Goal: Task Accomplishment & Management: Manage account settings

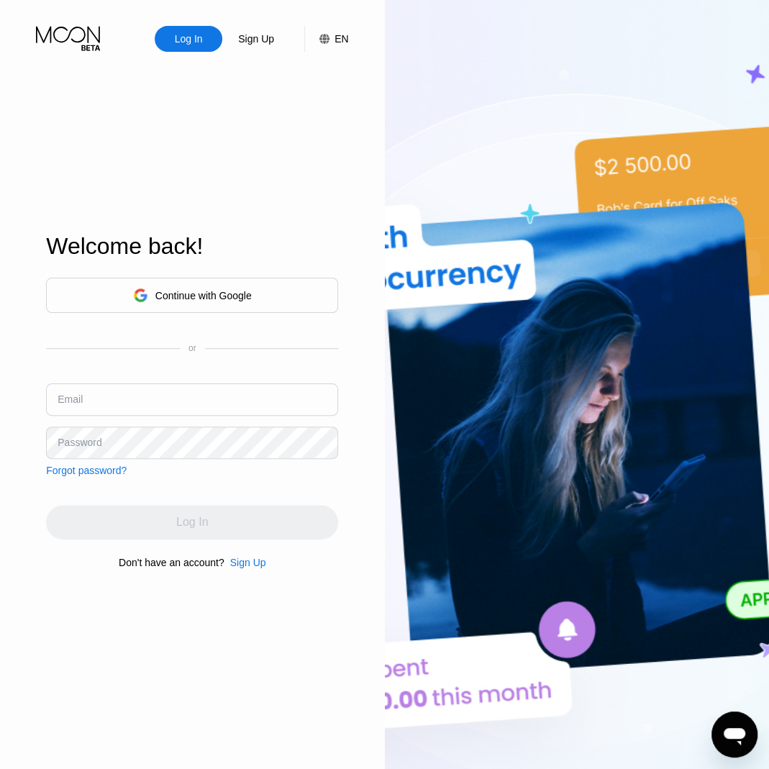
click at [94, 401] on input "text" at bounding box center [192, 399] width 292 height 32
paste input "[EMAIL_ADDRESS][DOMAIN_NAME]"
type input "[EMAIL_ADDRESS][DOMAIN_NAME]"
click at [87, 526] on div "Log In" at bounding box center [192, 522] width 292 height 35
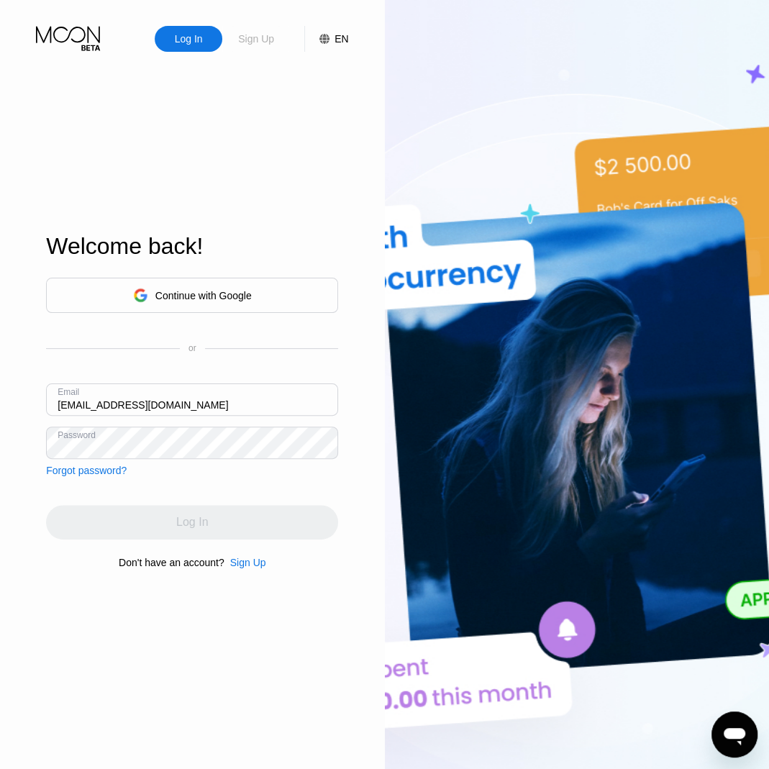
click at [273, 37] on div "Sign Up" at bounding box center [256, 39] width 39 height 14
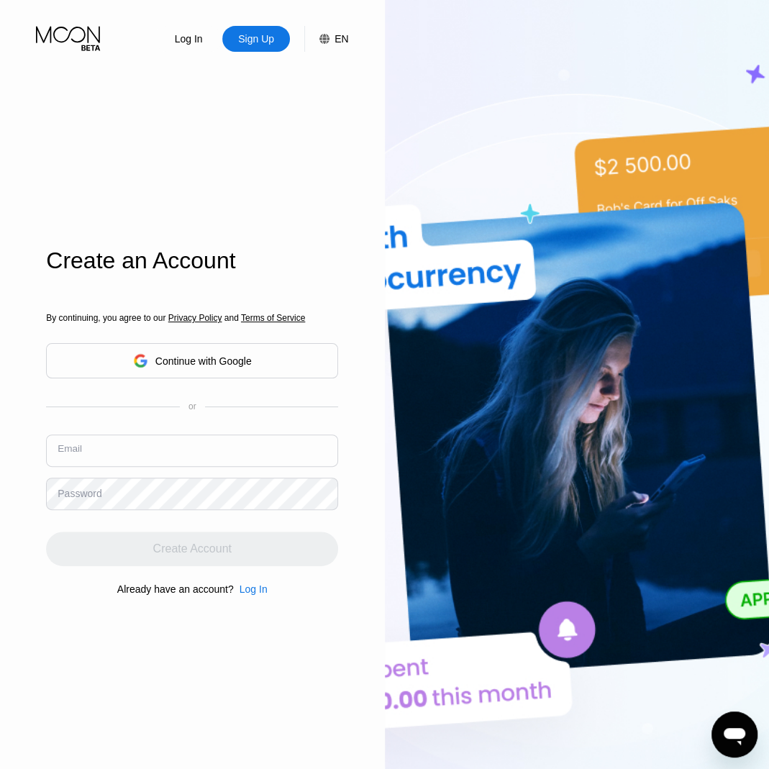
click at [175, 443] on input "text" at bounding box center [192, 450] width 292 height 32
paste input "[EMAIL_ADDRESS][DOMAIN_NAME]"
type input "[EMAIL_ADDRESS][DOMAIN_NAME]"
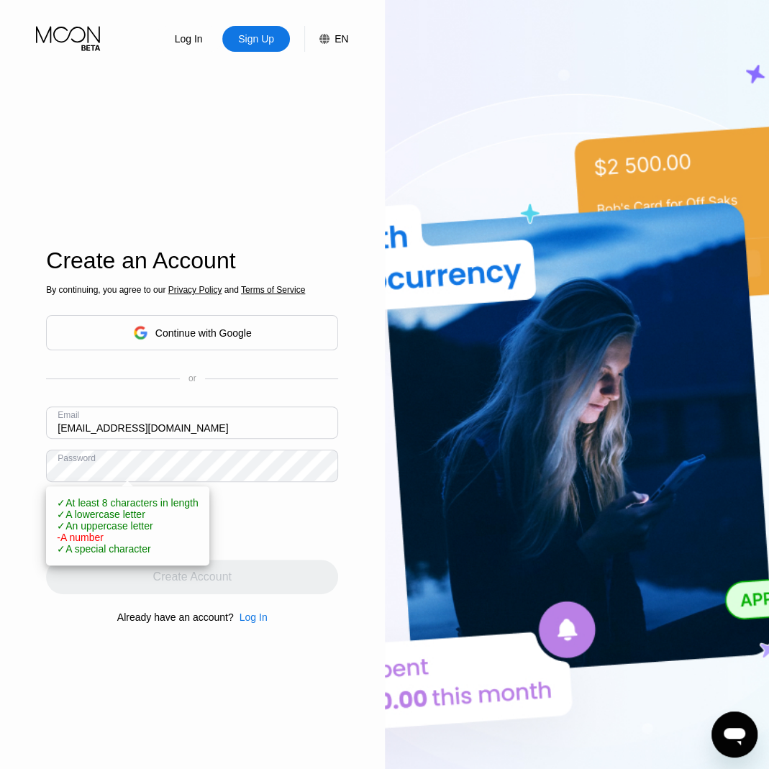
click at [72, 641] on div "Create an Account By continuing, you agree to our Privacy Policy and Terms of S…" at bounding box center [192, 437] width 292 height 846
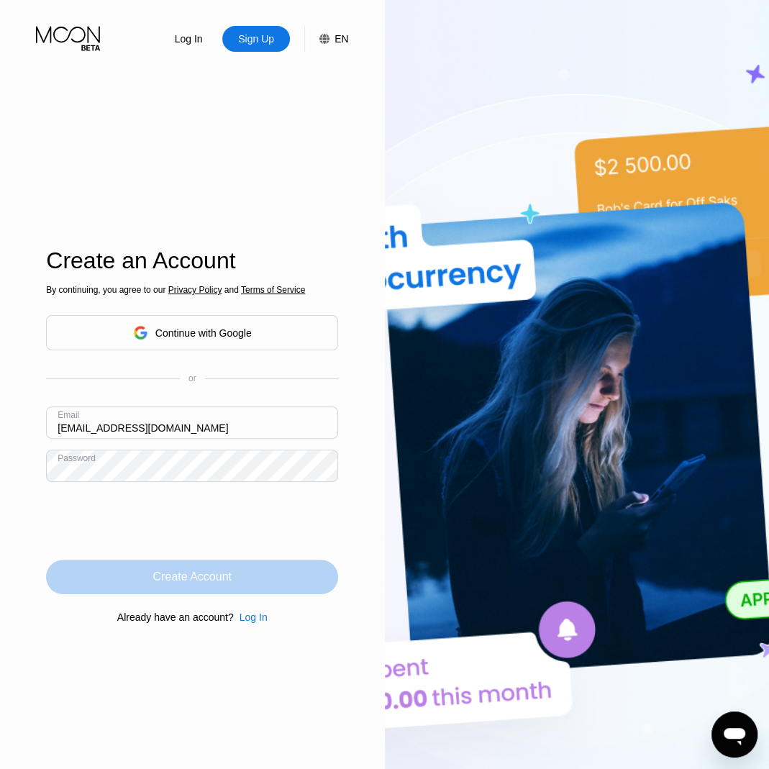
click at [224, 574] on div "Create Account" at bounding box center [192, 576] width 78 height 14
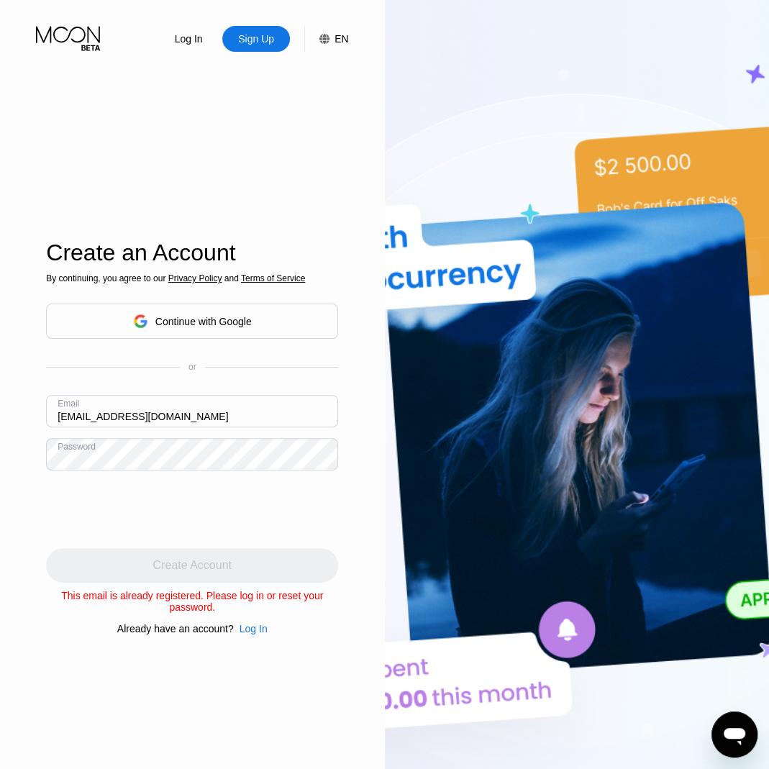
click at [194, 29] on div "Log In" at bounding box center [189, 39] width 68 height 26
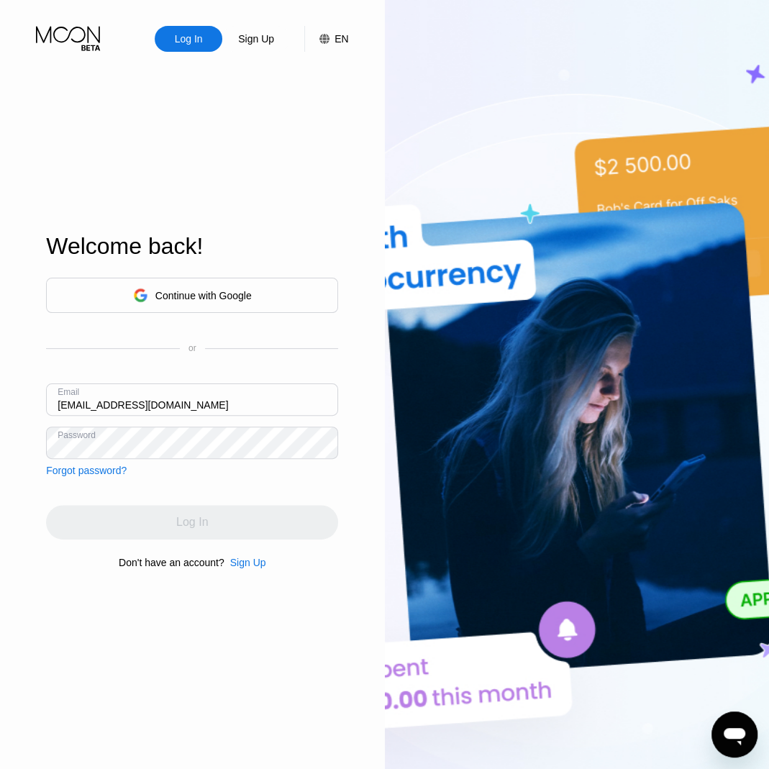
click at [69, 543] on div "Continue with Google or Email [EMAIL_ADDRESS][DOMAIN_NAME] Password Forgot pass…" at bounding box center [192, 423] width 292 height 292
